Goal: Check status

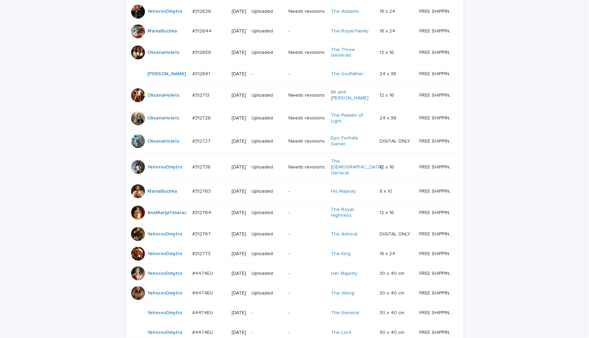
scroll to position [369, 0]
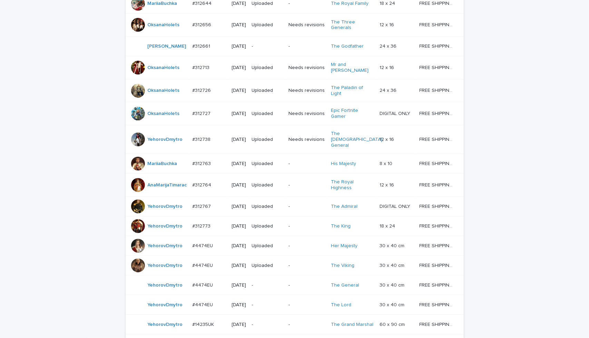
click at [288, 125] on td "Needs revisions" at bounding box center [307, 113] width 42 height 23
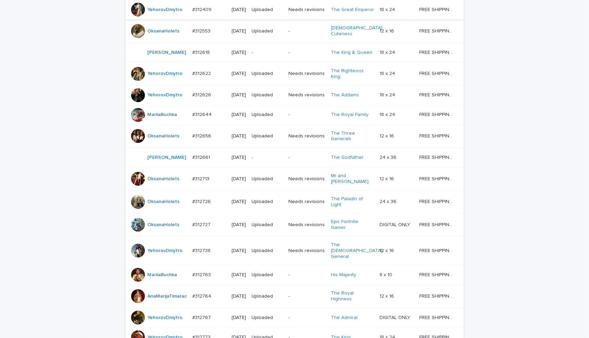
scroll to position [275, 0]
